Goal: Find specific page/section: Find specific page/section

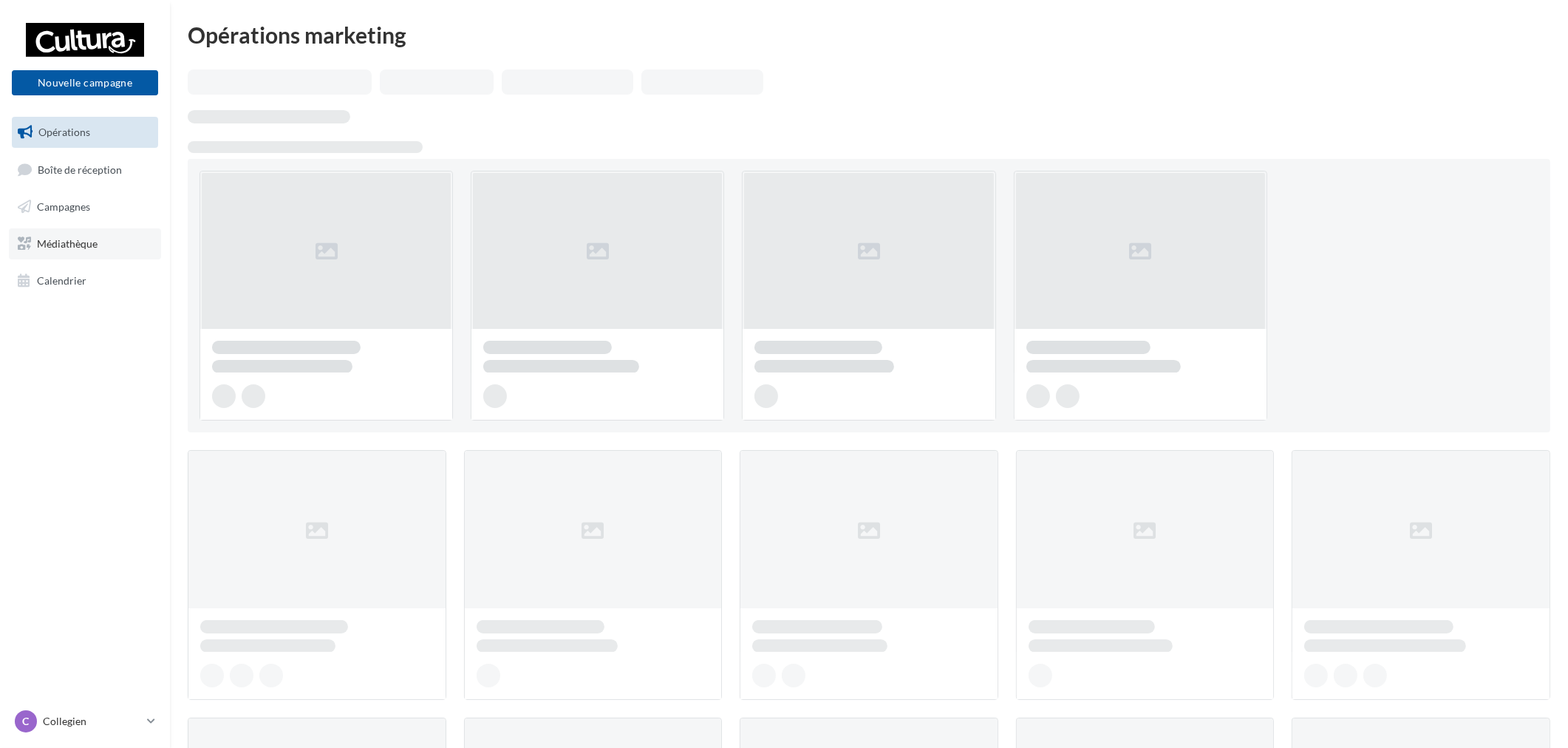
click at [111, 245] on link "Médiathèque" at bounding box center [85, 244] width 152 height 31
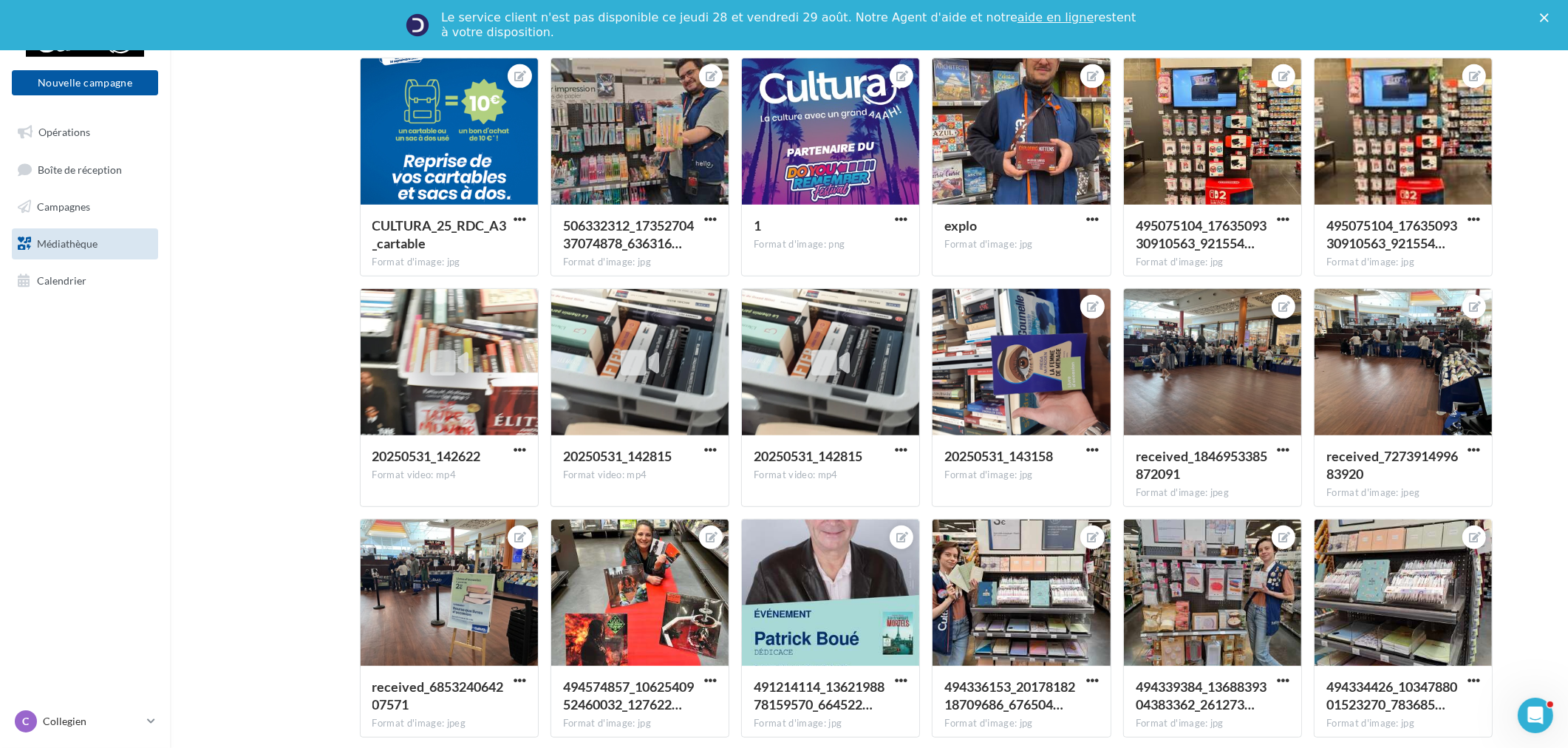
scroll to position [840, 0]
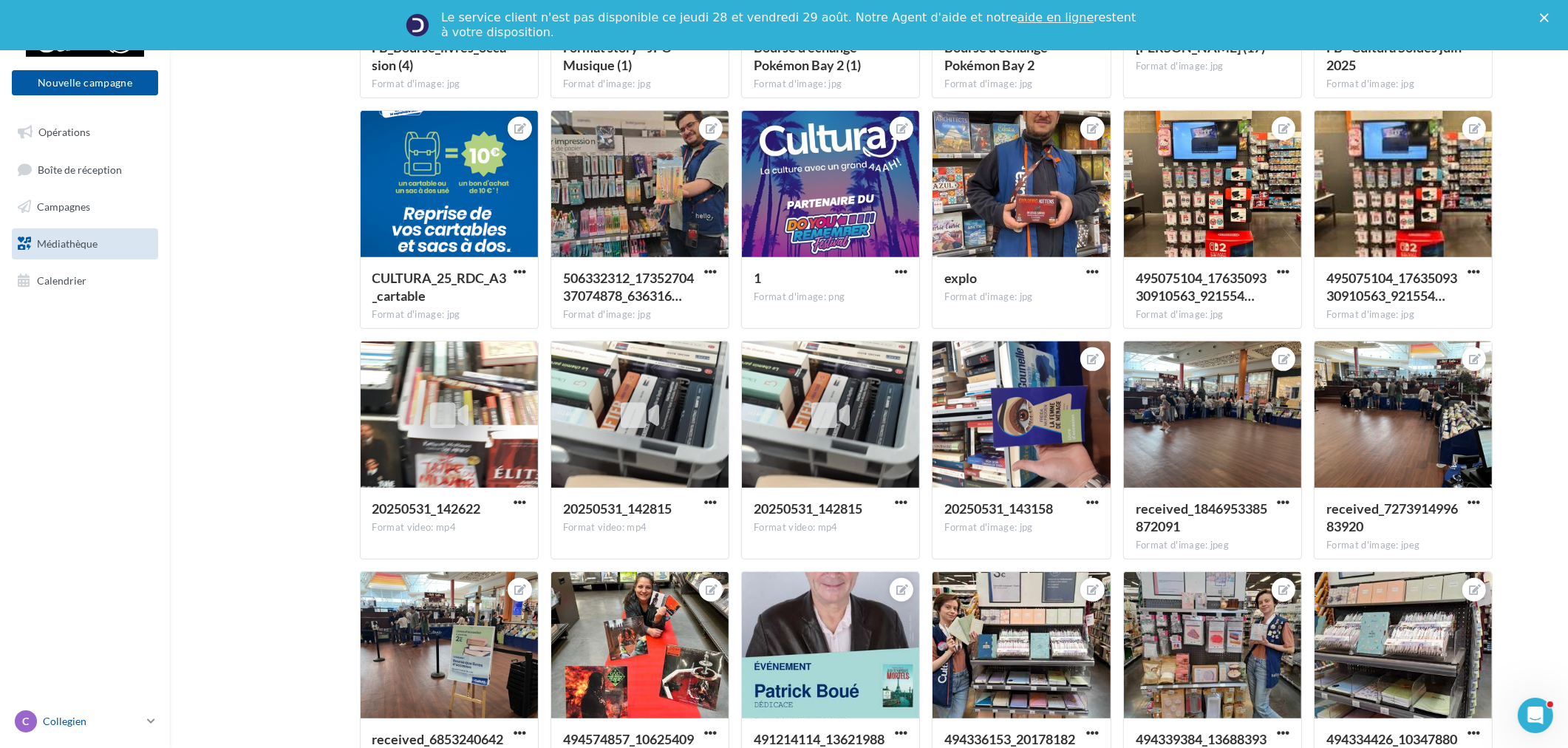
click at [109, 722] on p "Collegien" at bounding box center [92, 722] width 98 height 15
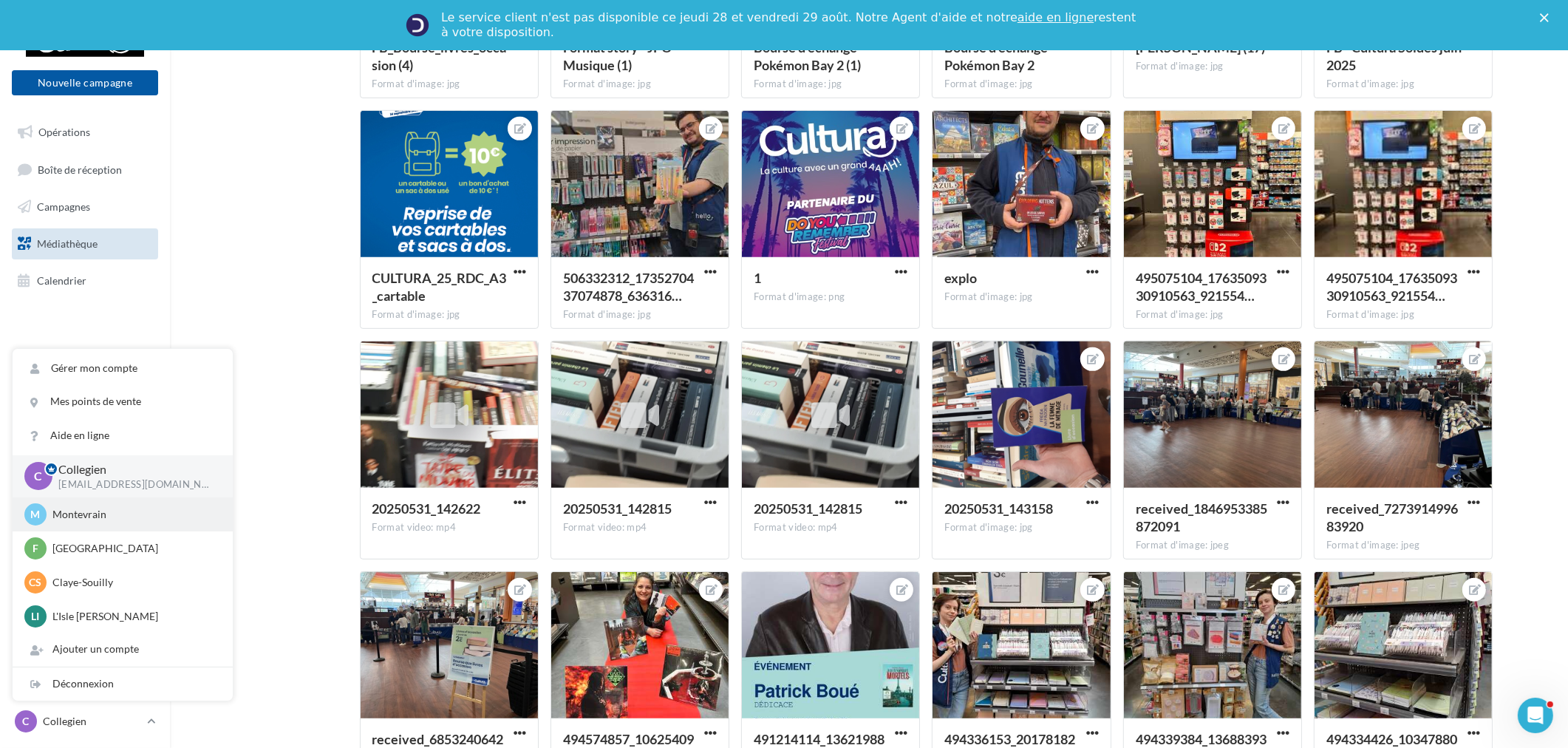
click at [120, 519] on p "Montevrain" at bounding box center [133, 514] width 163 height 15
